Goal: Information Seeking & Learning: Learn about a topic

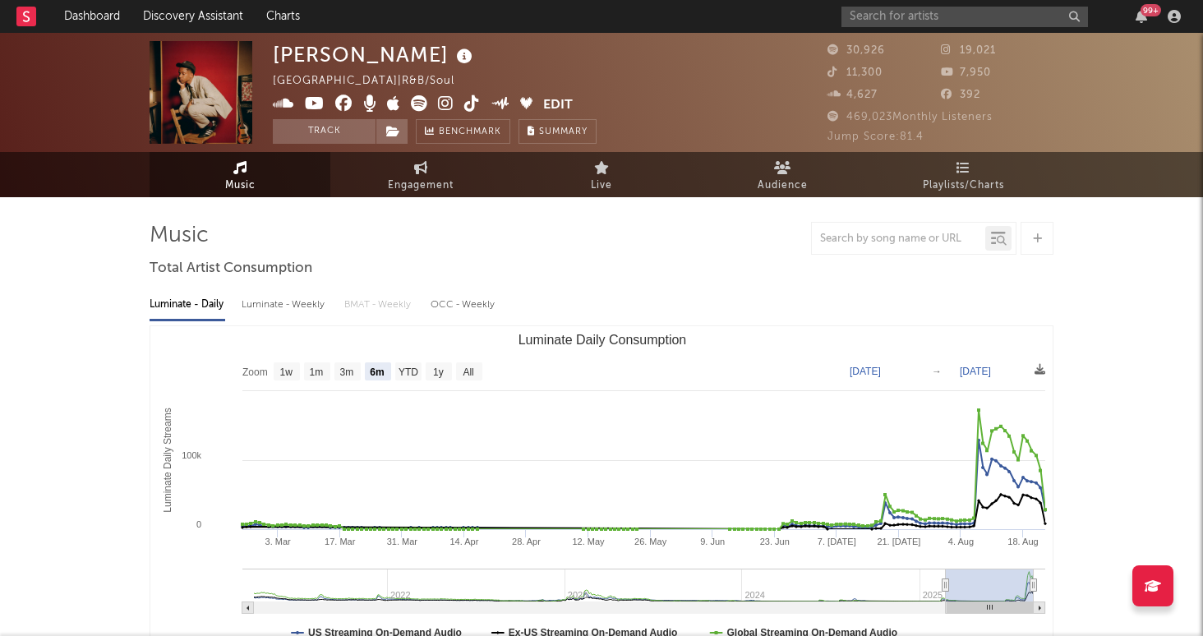
select select "6m"
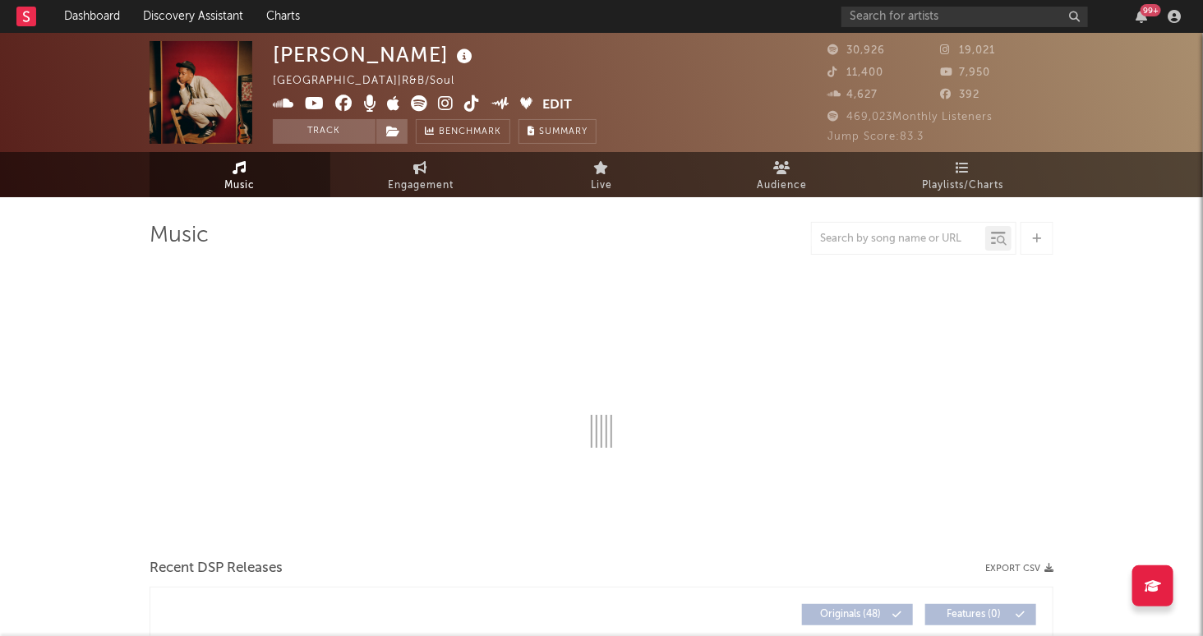
select select "6m"
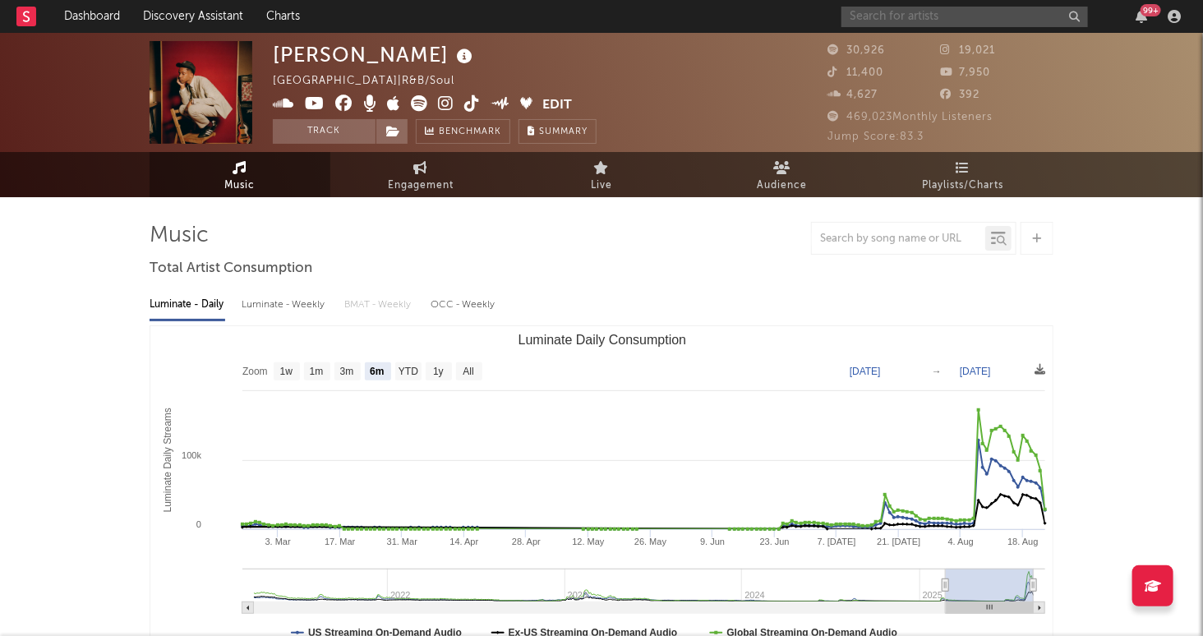
click at [919, 18] on input "text" at bounding box center [965, 17] width 247 height 21
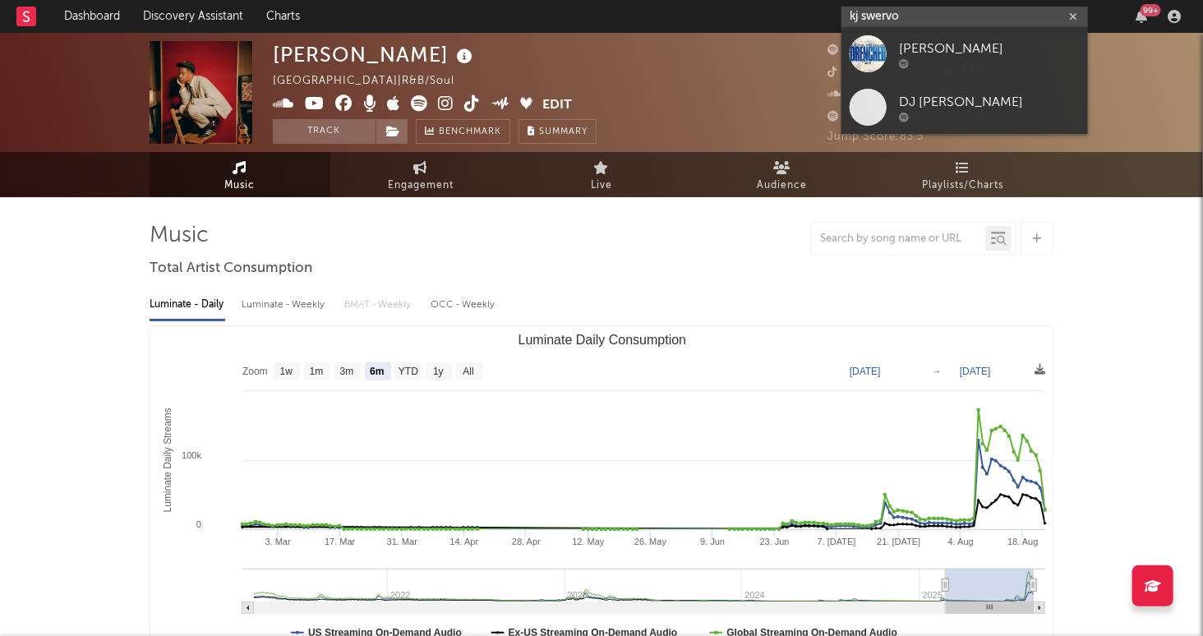
type input "kj swervo"
click at [985, 50] on div "[PERSON_NAME]" at bounding box center [989, 49] width 181 height 20
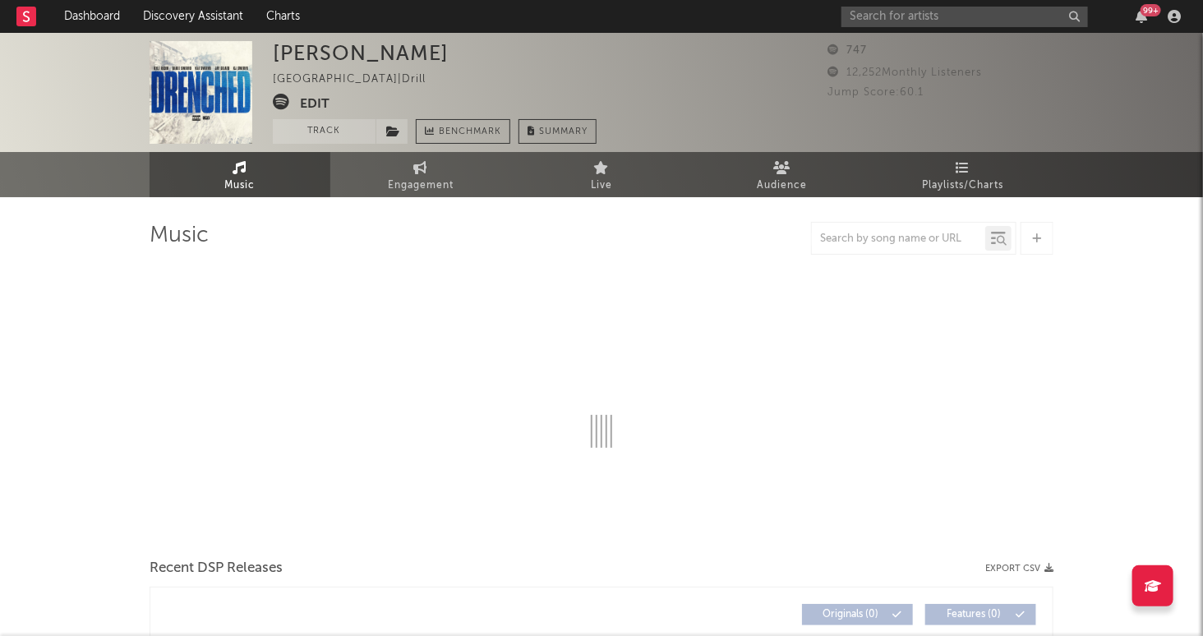
select select "1w"
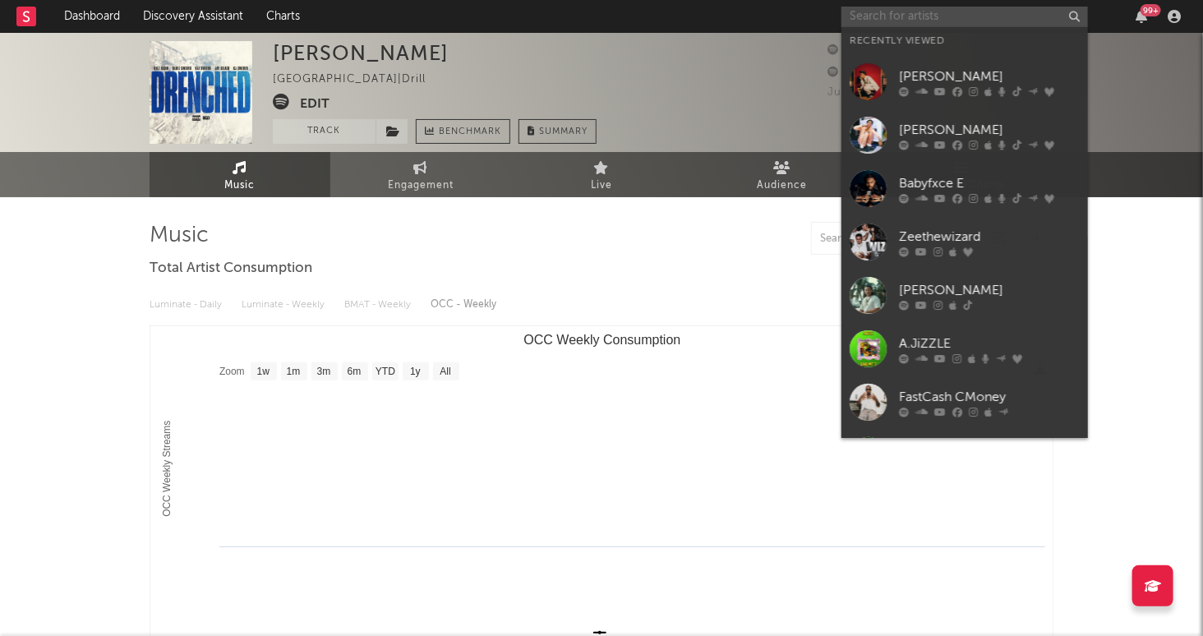
click at [912, 15] on input "text" at bounding box center [965, 17] width 247 height 21
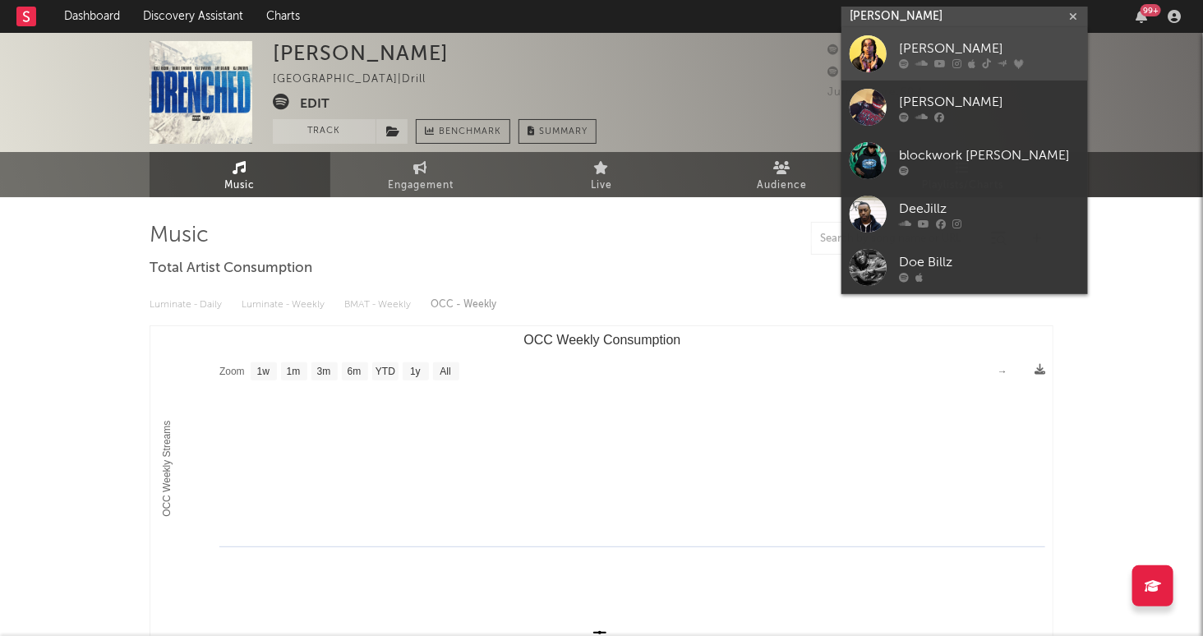
type input "dee billz"
click at [996, 51] on div "[PERSON_NAME]" at bounding box center [989, 49] width 181 height 20
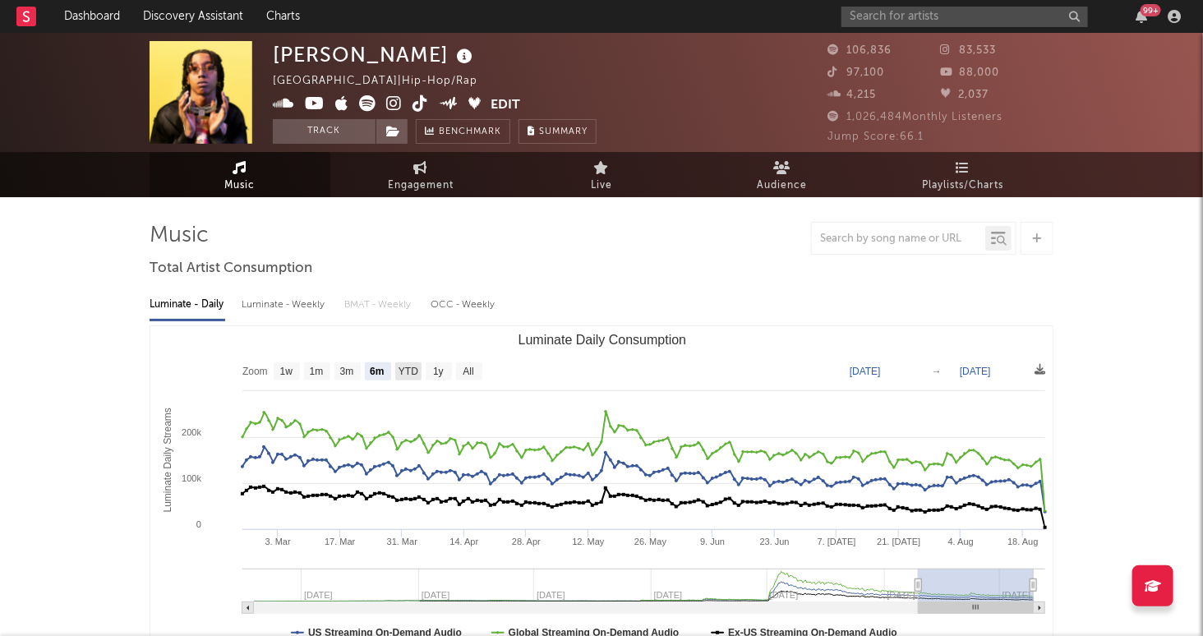
click at [414, 367] on text "YTD" at bounding box center [409, 373] width 20 height 12
select select "YTD"
type input "2025-01-01"
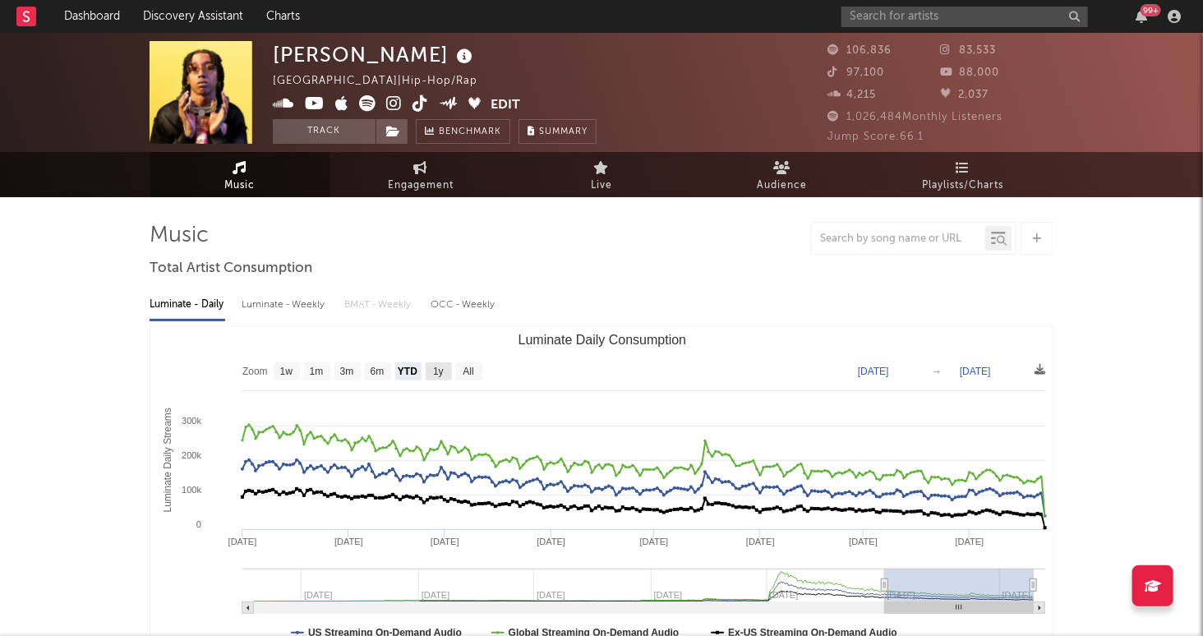
click at [439, 372] on text "1y" at bounding box center [438, 373] width 11 height 12
select select "1y"
type input "2024-08-23"
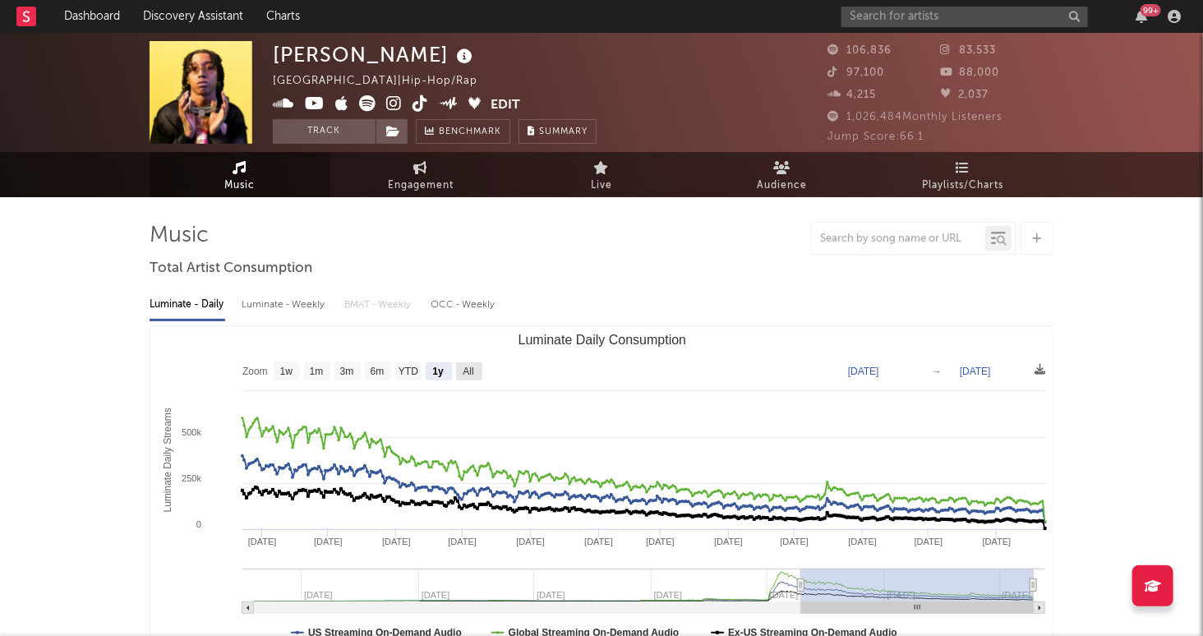
click at [462, 368] on rect "Luminate Daily Consumption" at bounding box center [469, 371] width 26 height 18
select select "All"
type input "2022-04-17"
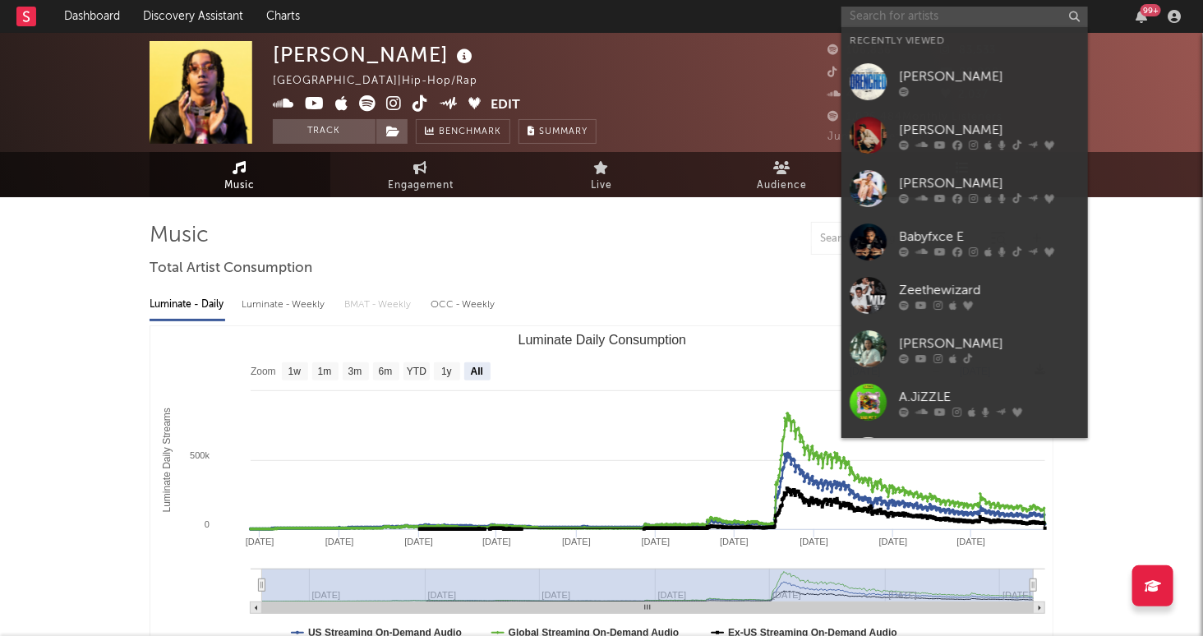
click at [1025, 21] on input "text" at bounding box center [965, 17] width 247 height 21
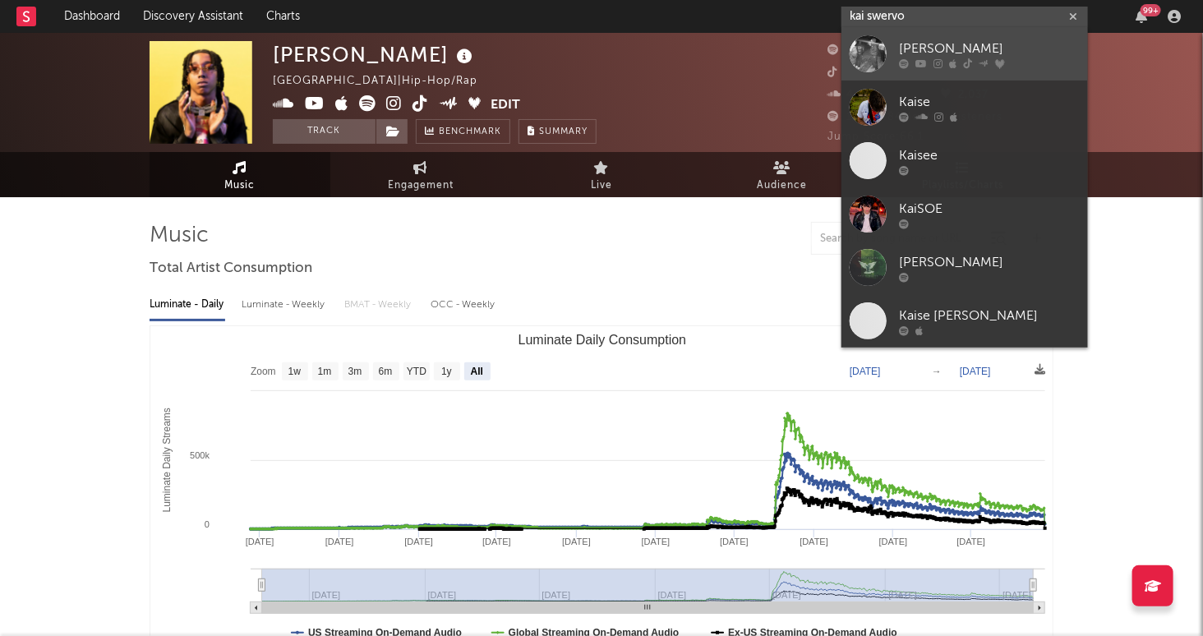
type input "kai swervo"
click at [1080, 46] on div "[PERSON_NAME]" at bounding box center [989, 49] width 181 height 20
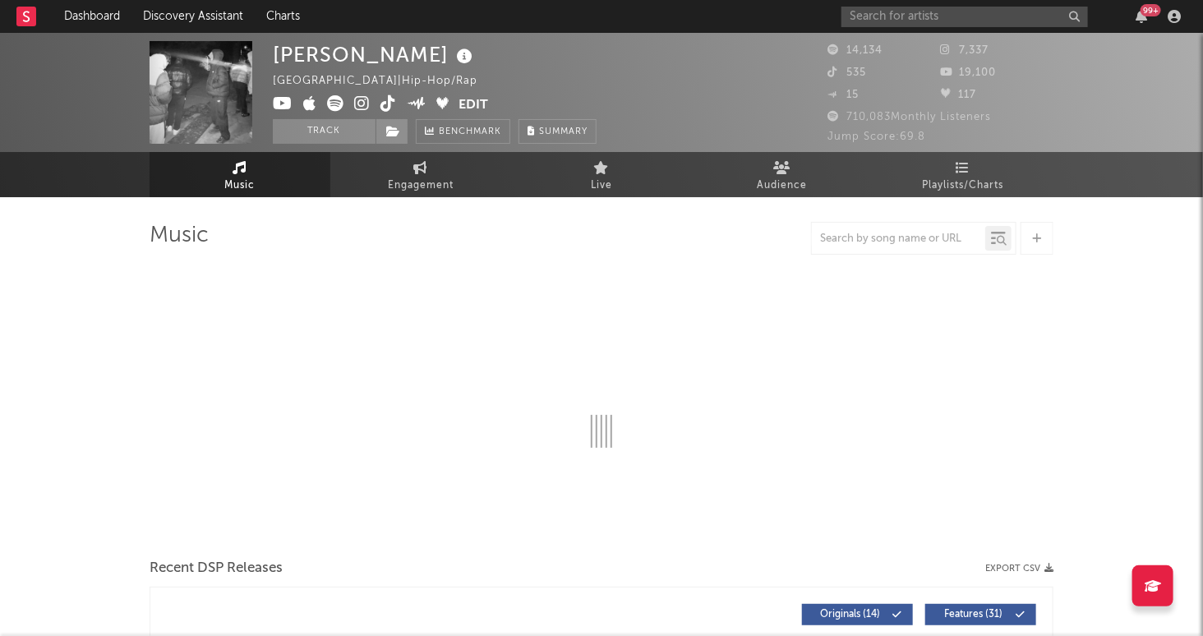
select select "1w"
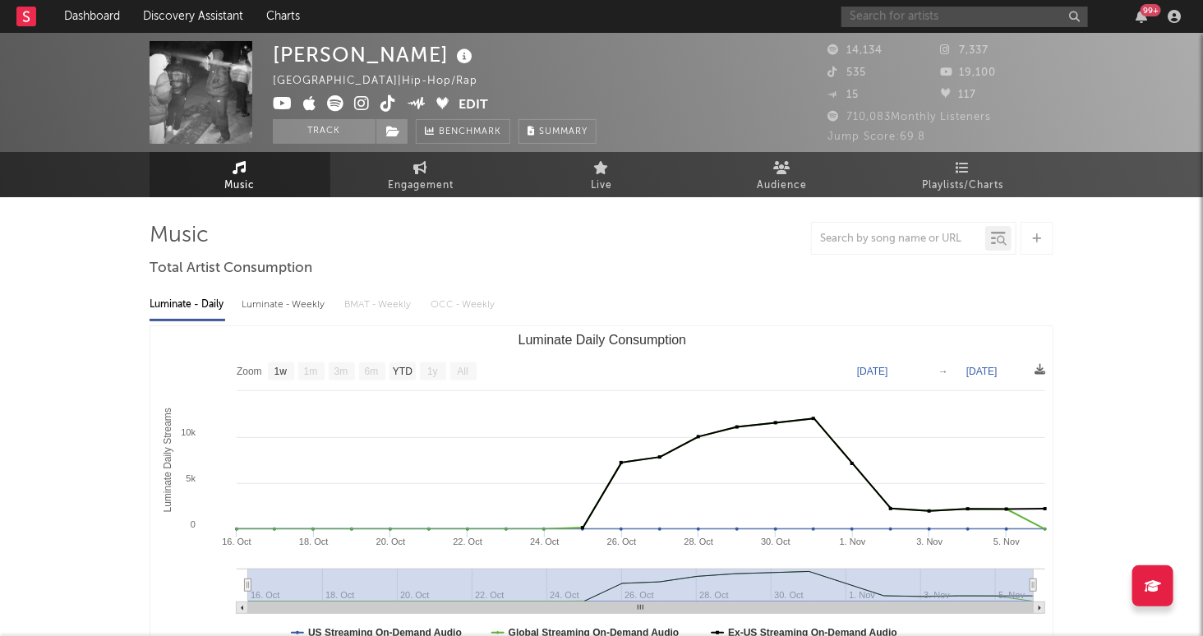
click at [905, 14] on input "text" at bounding box center [965, 17] width 247 height 21
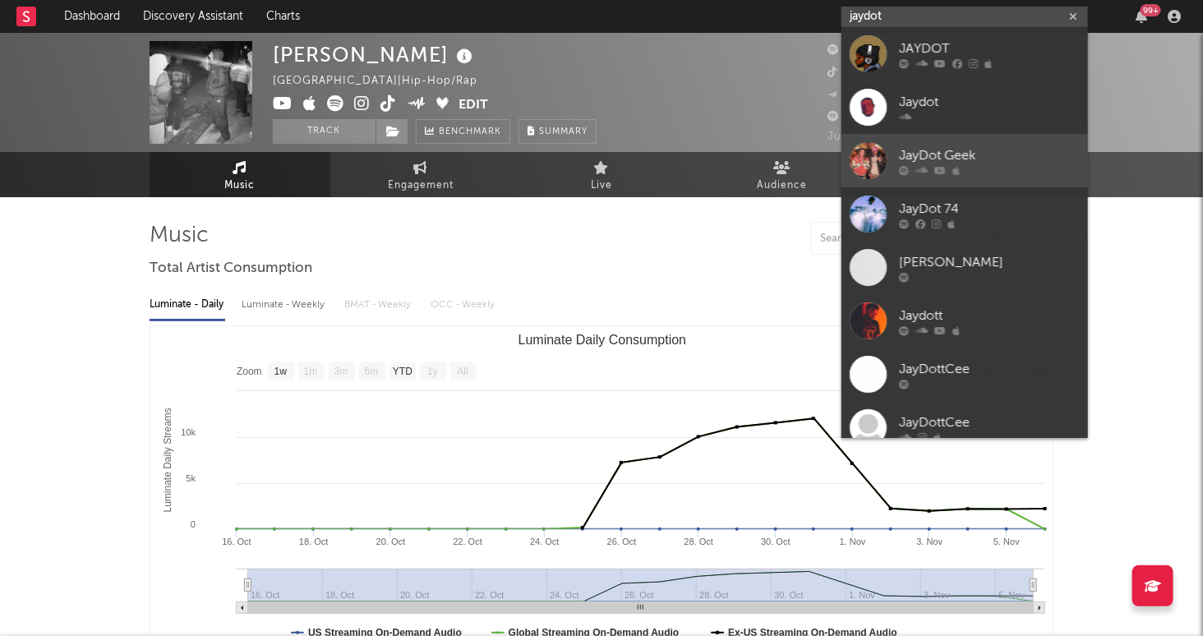
type input "jaydot"
click at [1013, 158] on div "JayDot Geek" at bounding box center [989, 156] width 181 height 20
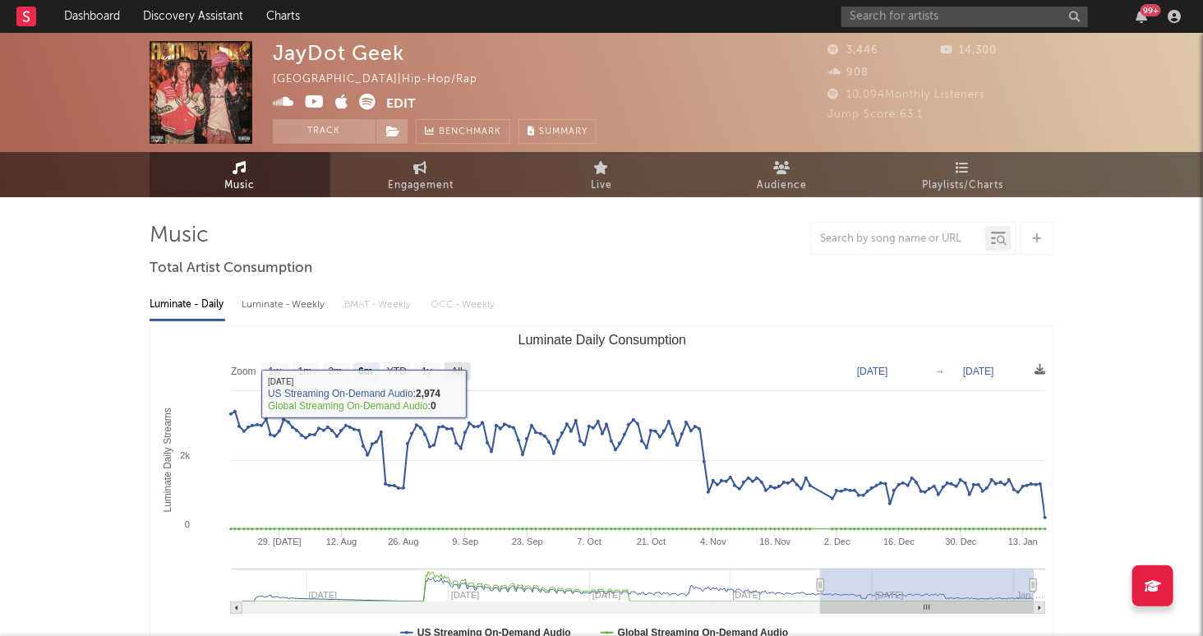
click at [461, 367] on text "All" at bounding box center [456, 373] width 11 height 12
select select "All"
type input "2023-03-07"
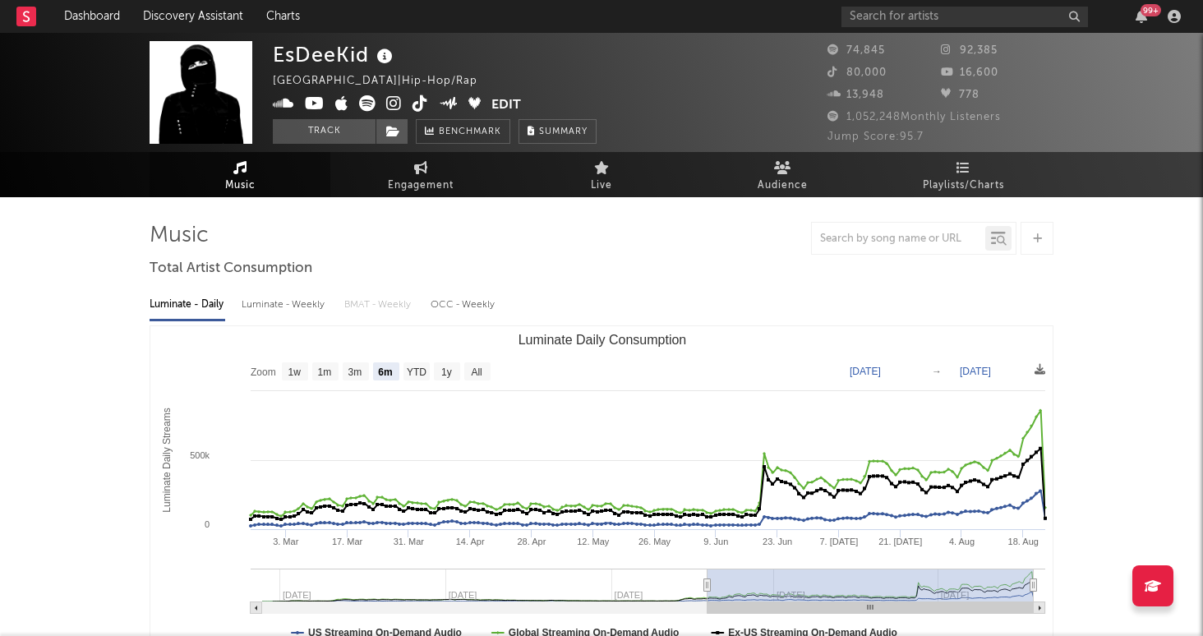
select select "6m"
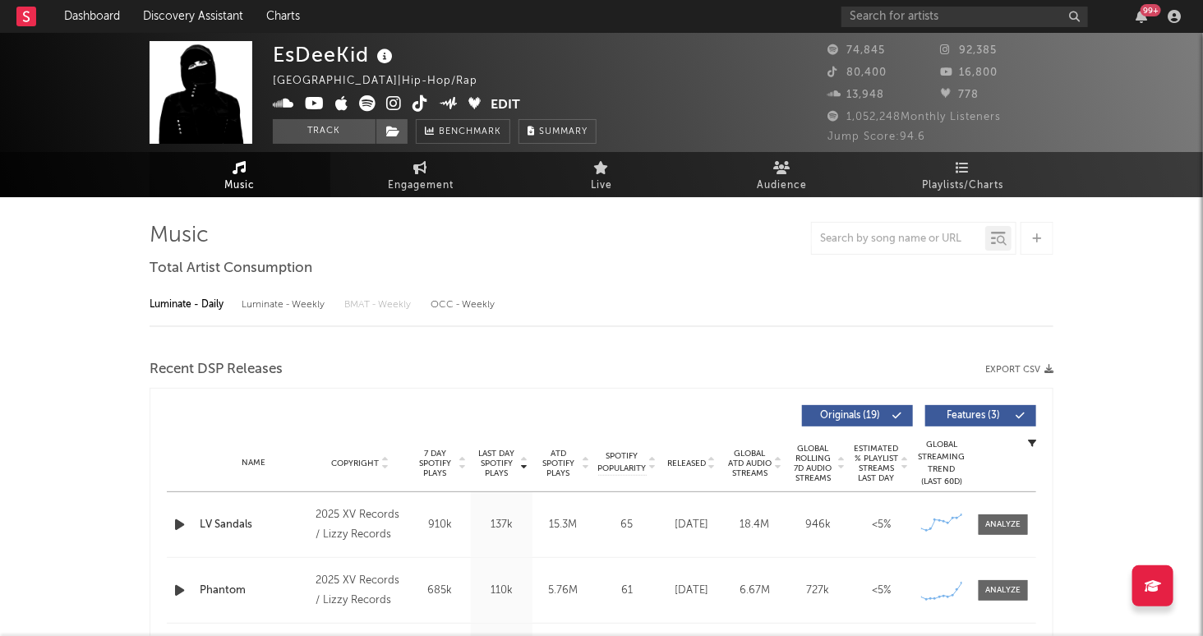
select select "6m"
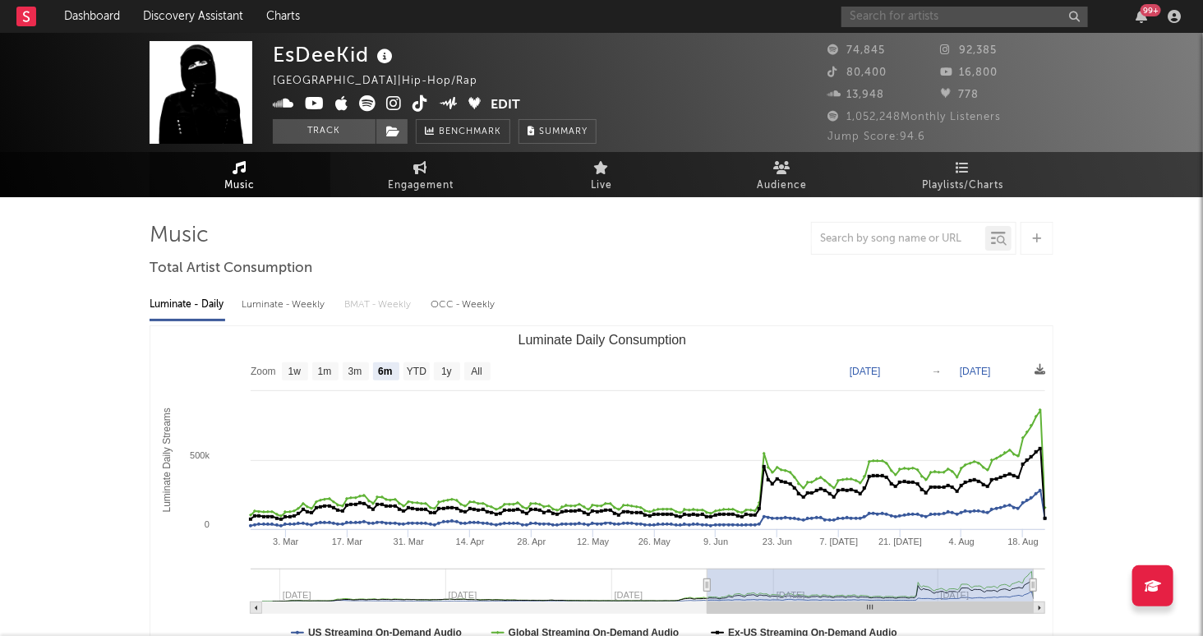
click at [932, 18] on input "text" at bounding box center [965, 17] width 247 height 21
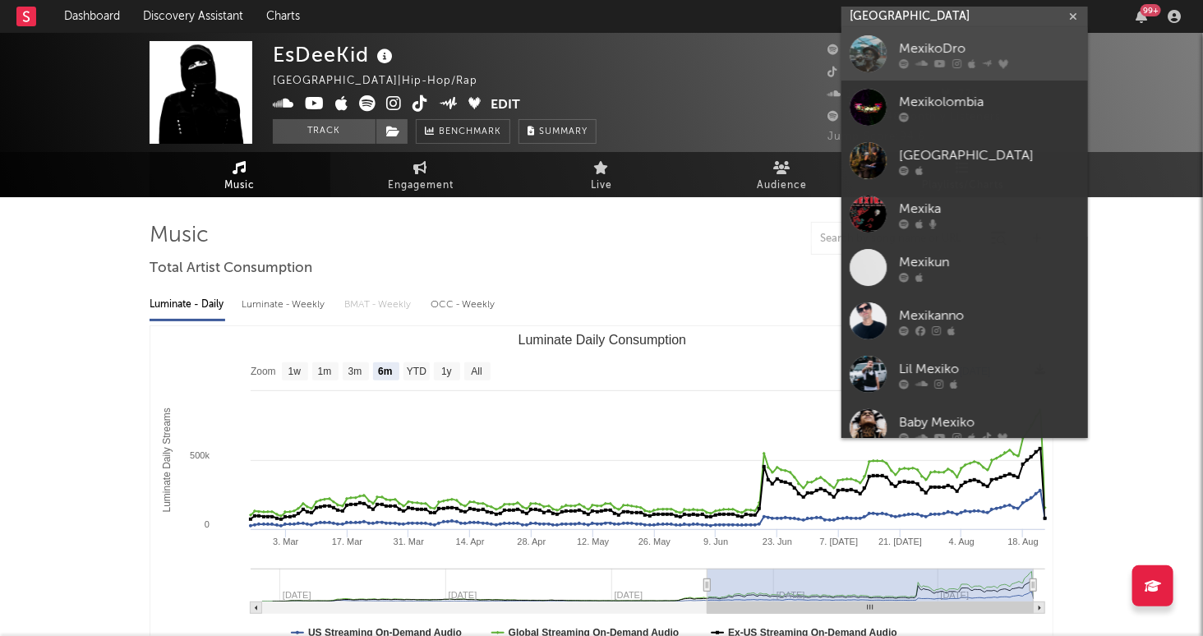
type input "mexiko"
click at [938, 47] on div "MexikoDro" at bounding box center [989, 49] width 181 height 20
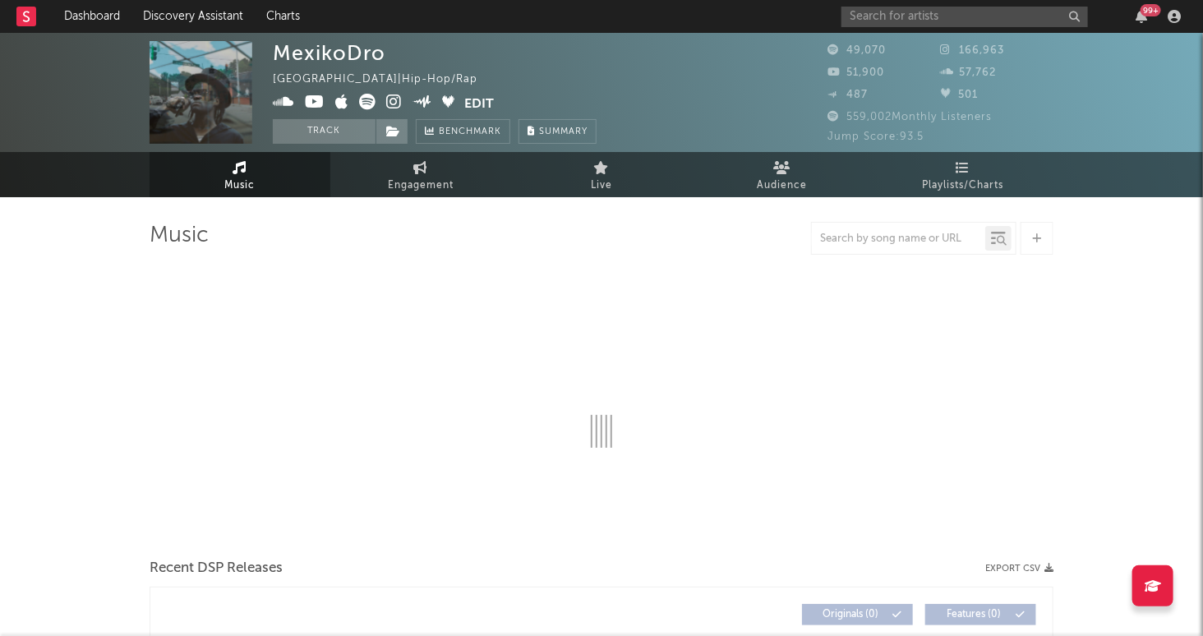
select select "6m"
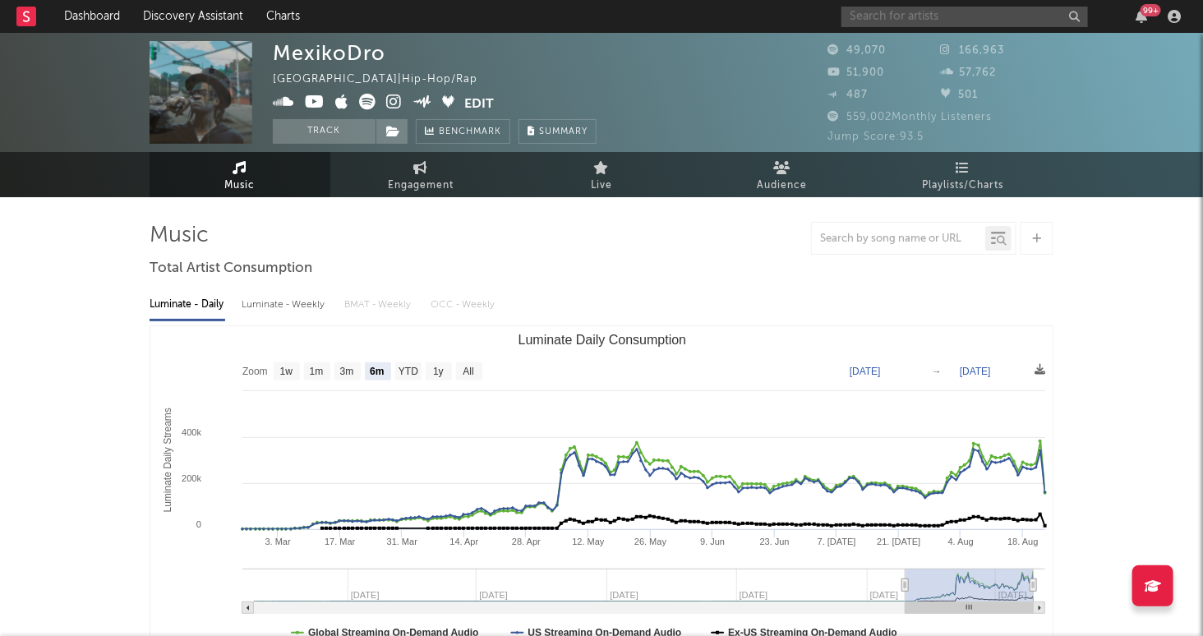
click at [996, 20] on input "text" at bounding box center [965, 17] width 247 height 21
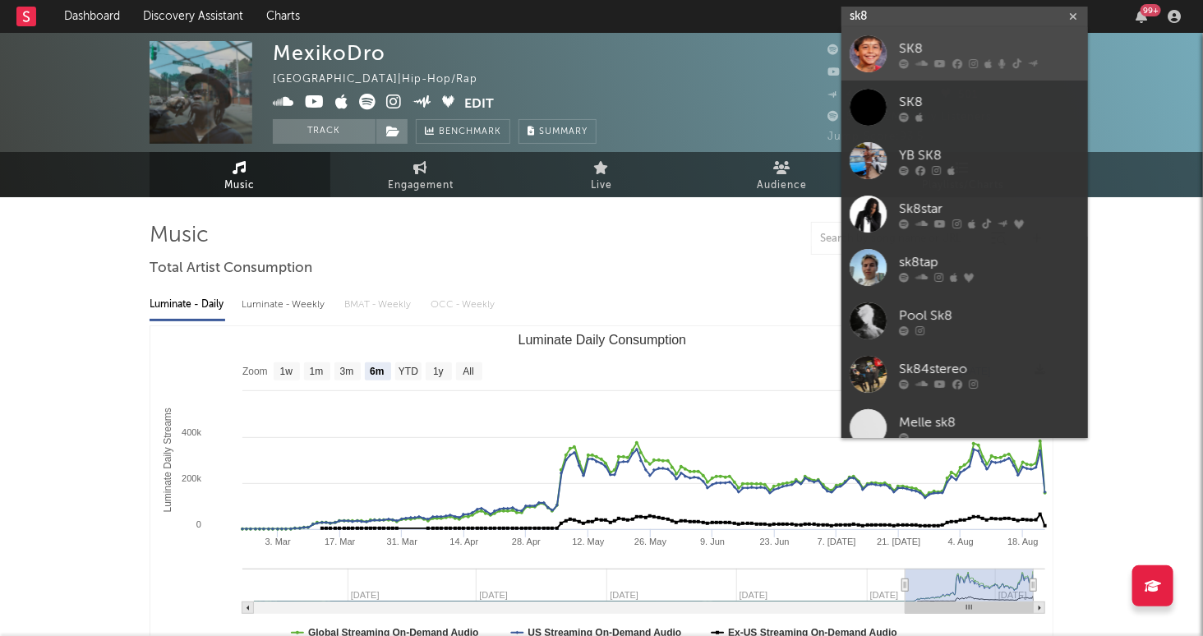
type input "sk8"
click at [1018, 41] on div "SK8" at bounding box center [989, 49] width 181 height 20
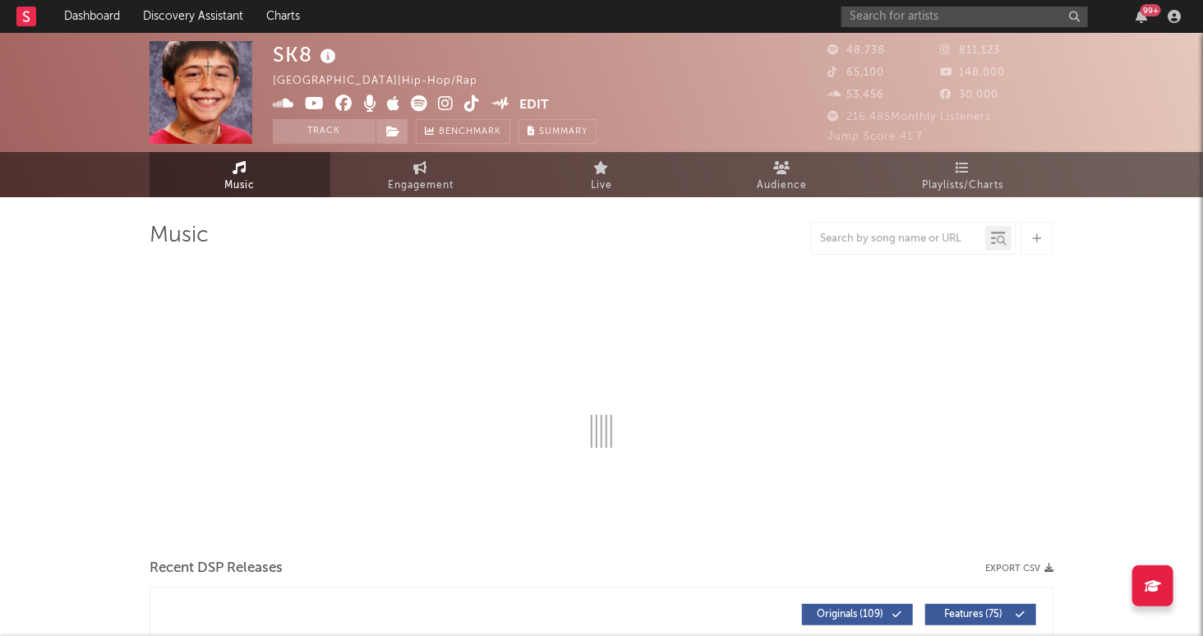
select select "6m"
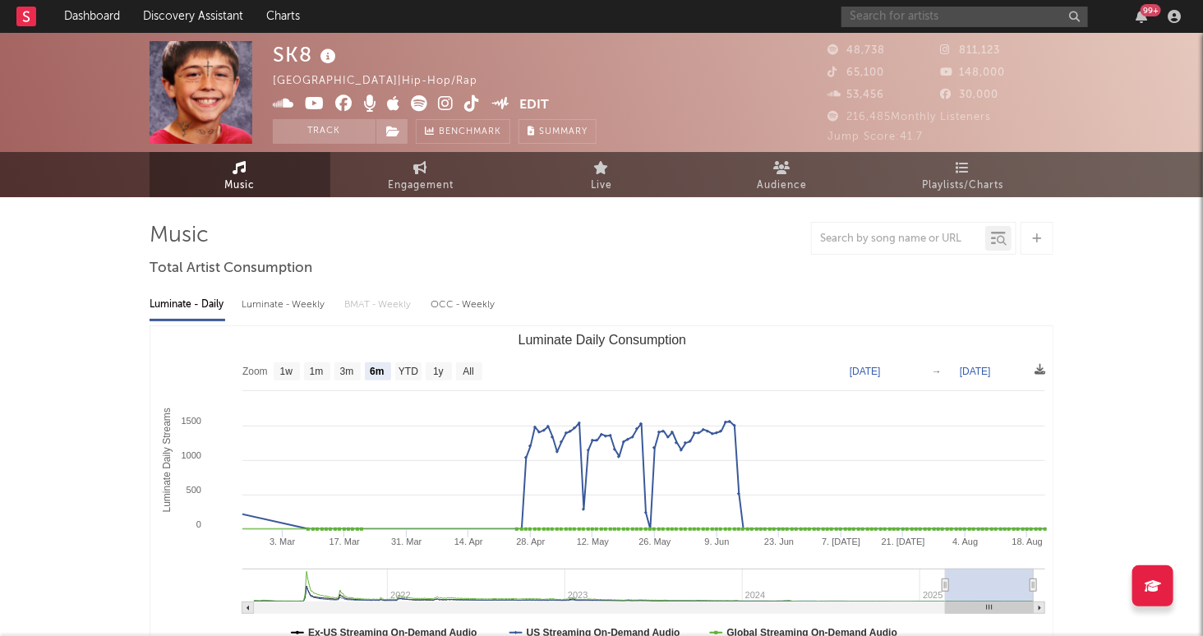
click at [987, 17] on input "text" at bounding box center [965, 17] width 247 height 21
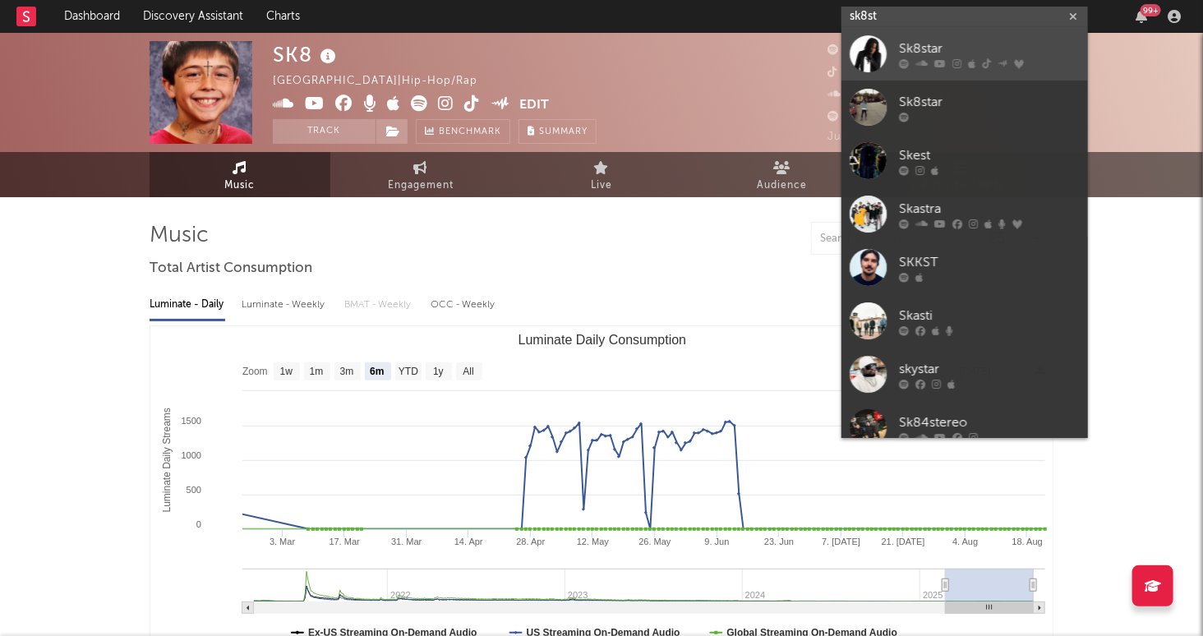
type input "sk8st"
click at [998, 40] on div "Sk8star" at bounding box center [989, 49] width 181 height 20
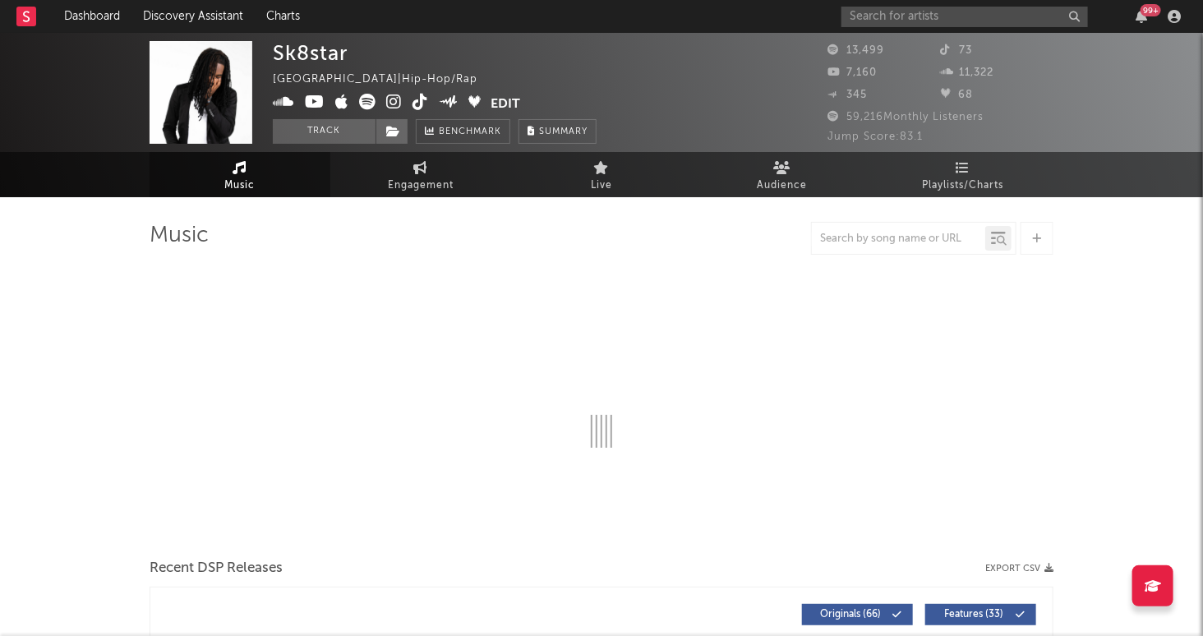
select select "6m"
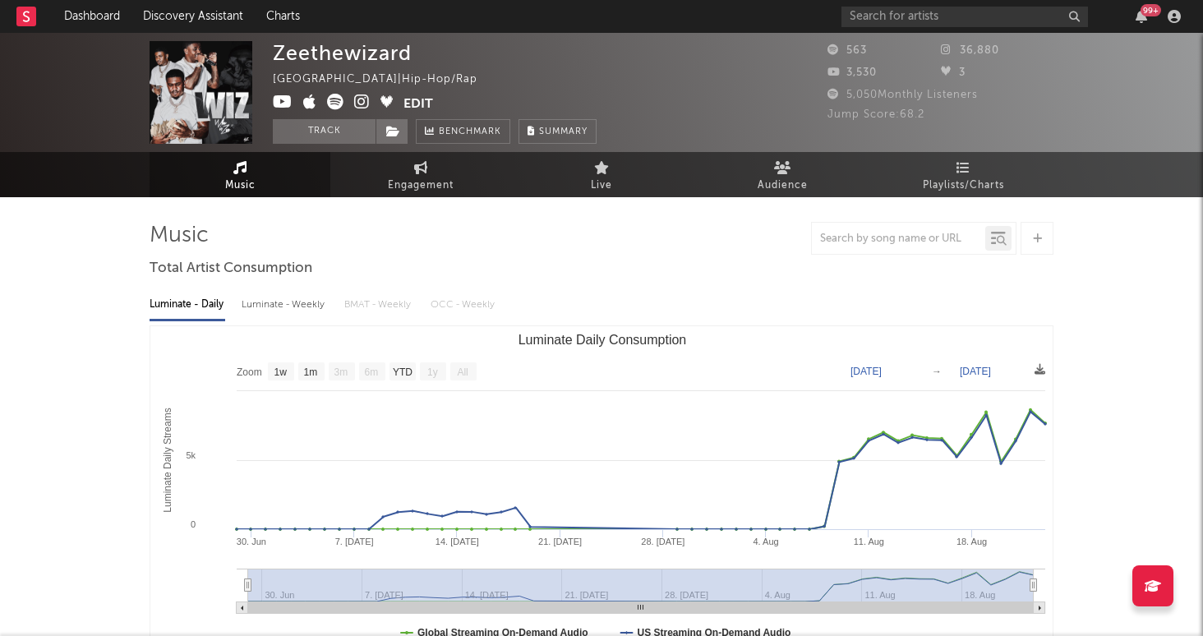
select select "1w"
click at [889, 11] on input "text" at bounding box center [965, 17] width 247 height 21
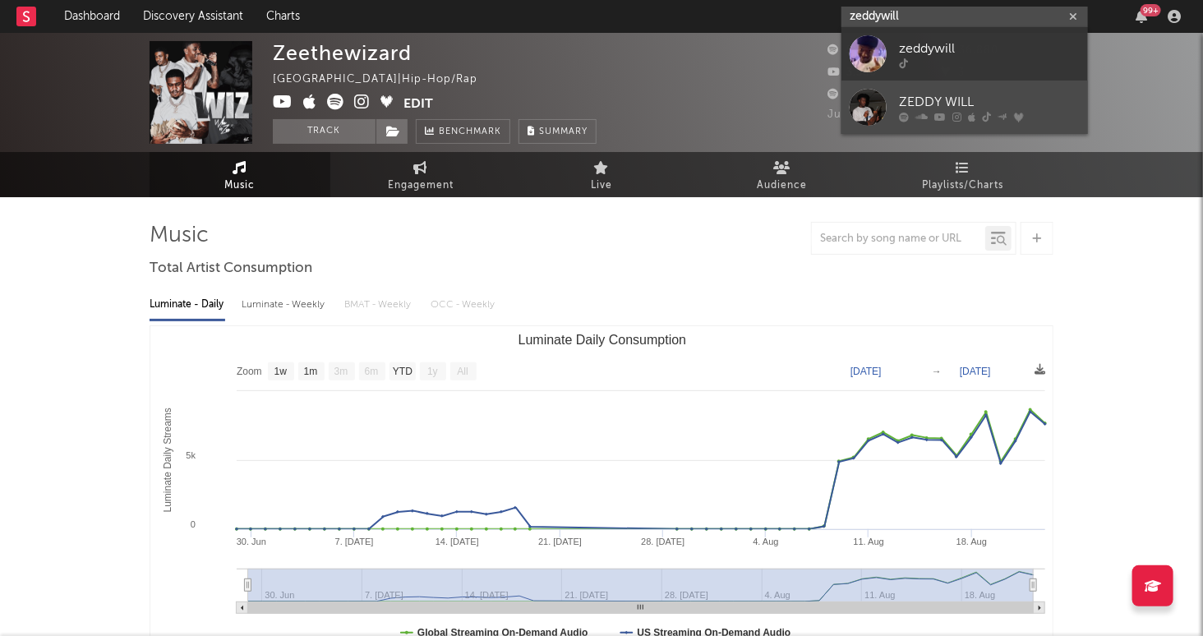
type input "zeddywill"
click at [1014, 101] on div "ZEDDY WILL" at bounding box center [989, 103] width 181 height 20
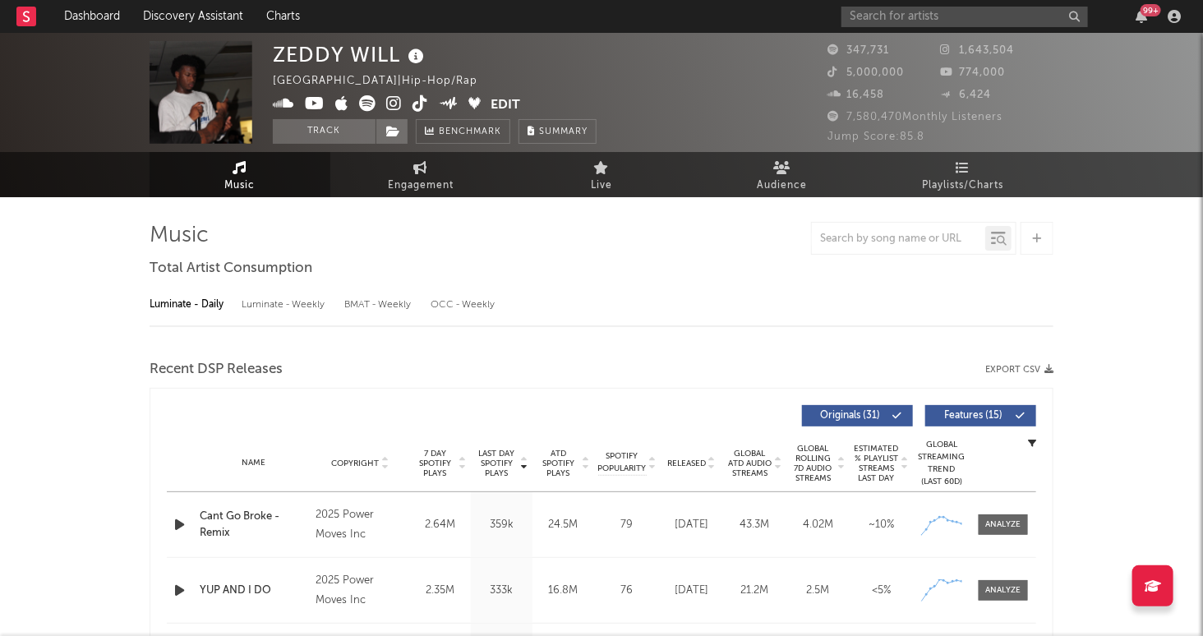
select select "6m"
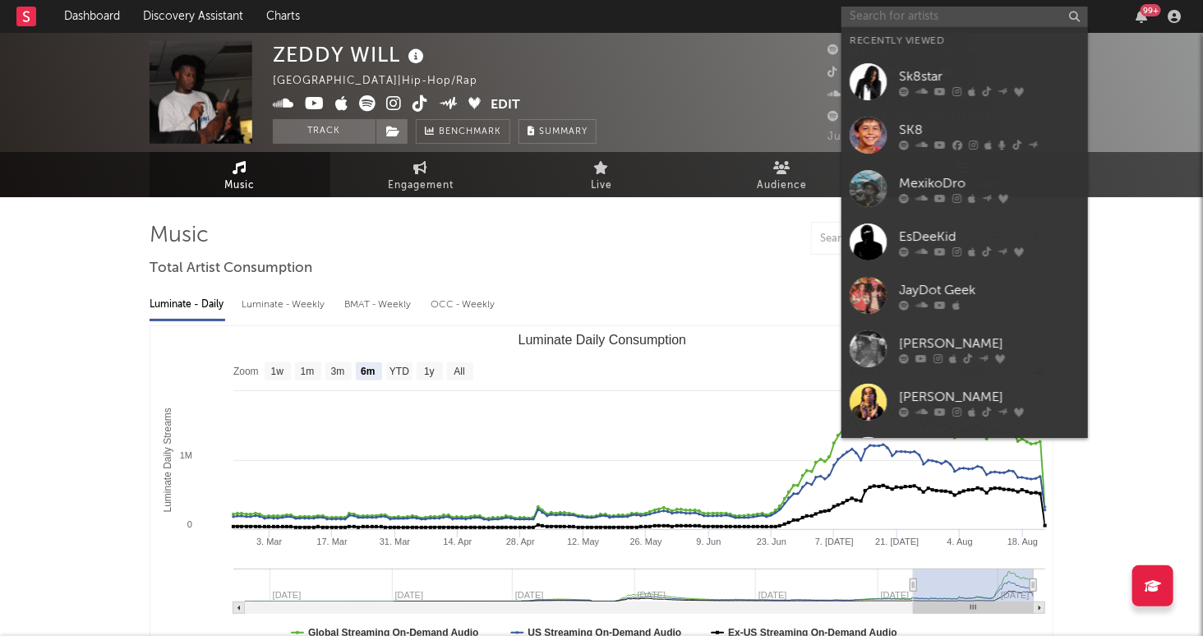
click at [948, 12] on input "text" at bounding box center [965, 17] width 247 height 21
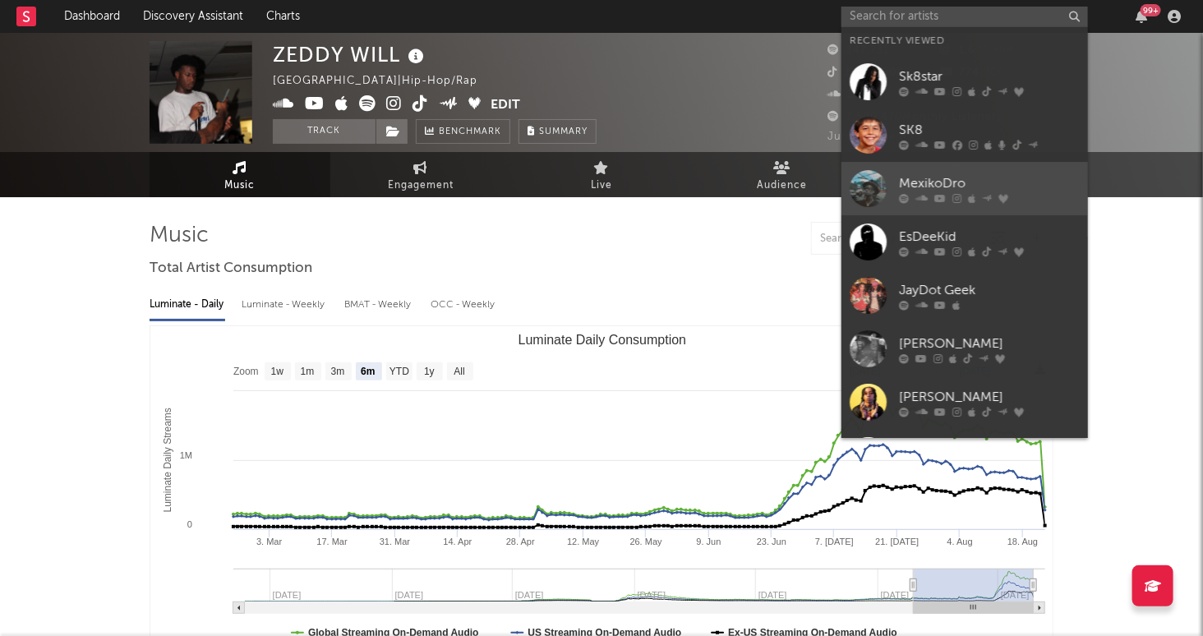
click at [969, 194] on icon at bounding box center [971, 199] width 7 height 10
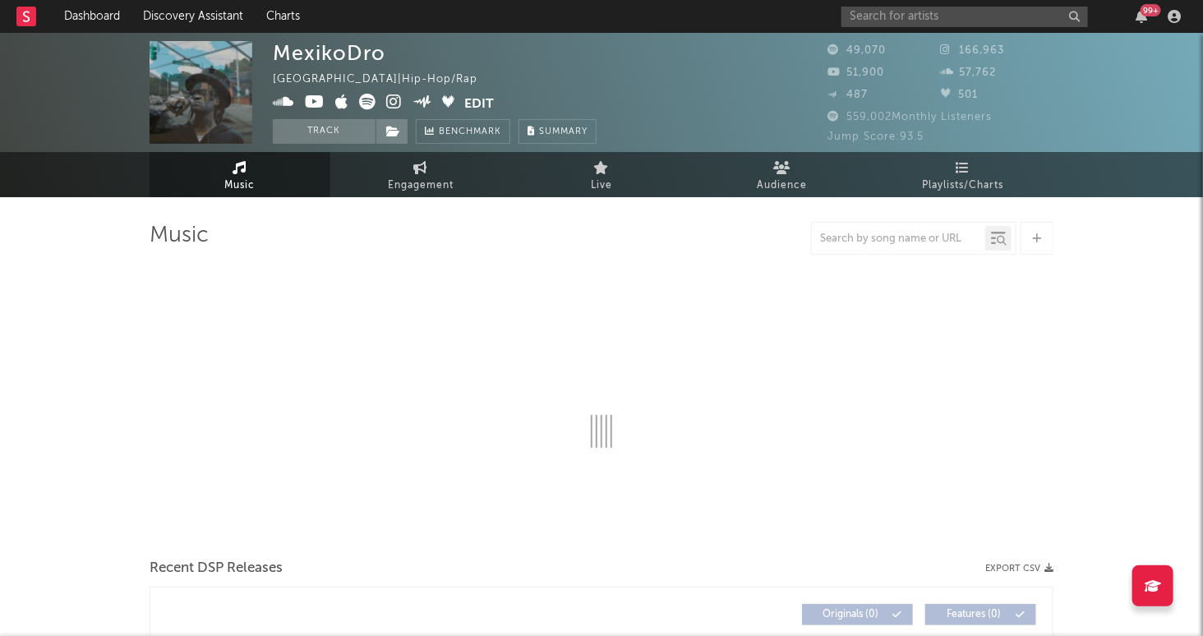
select select "6m"
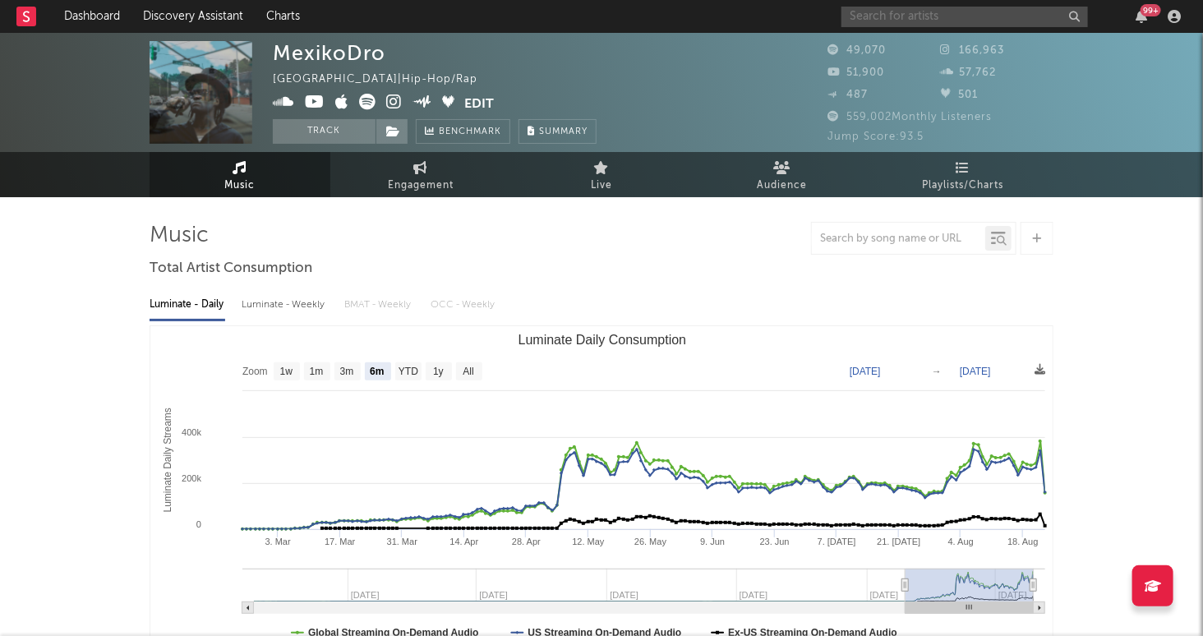
click at [910, 22] on input "text" at bounding box center [965, 17] width 247 height 21
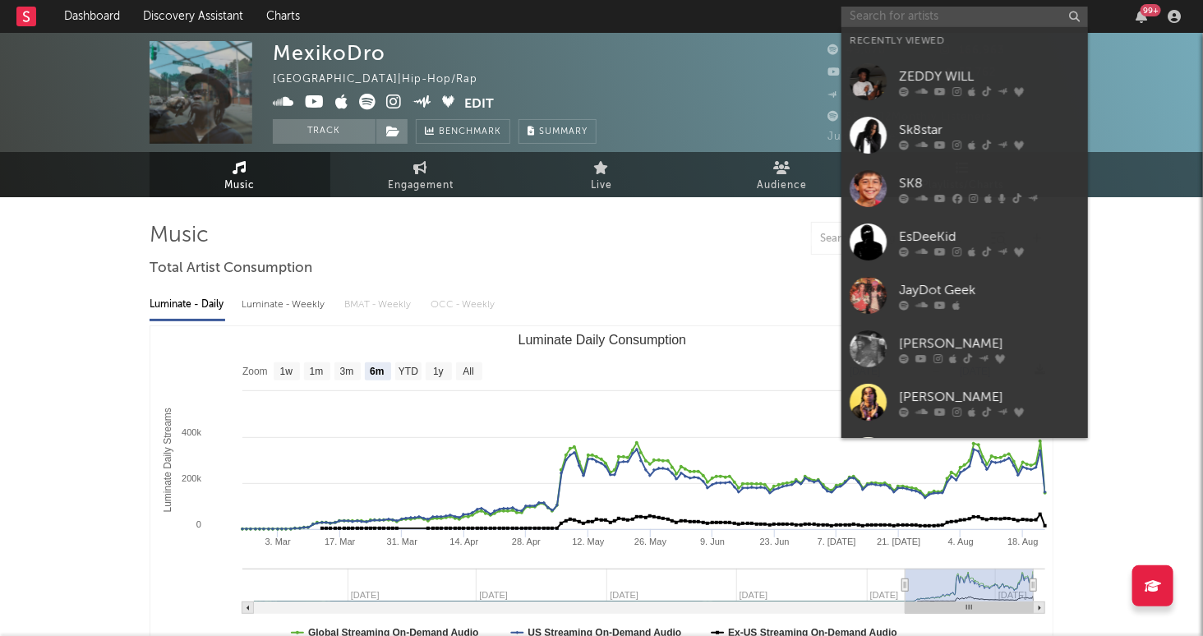
click at [957, 16] on input "text" at bounding box center [965, 17] width 247 height 21
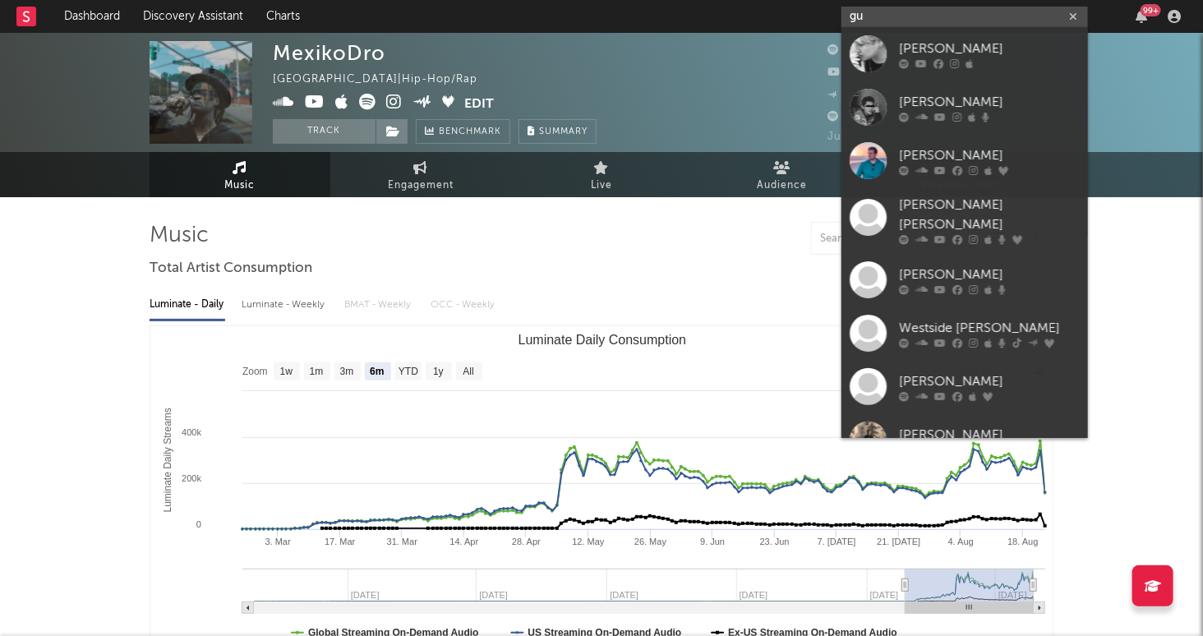
type input "g"
